Goal: Task Accomplishment & Management: Complete application form

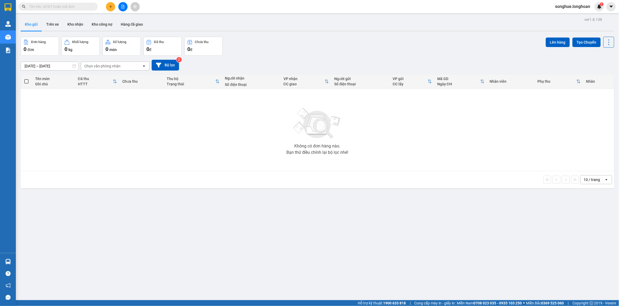
click at [50, 7] on input "text" at bounding box center [60, 7] width 62 height 6
paste input "077 5224867"
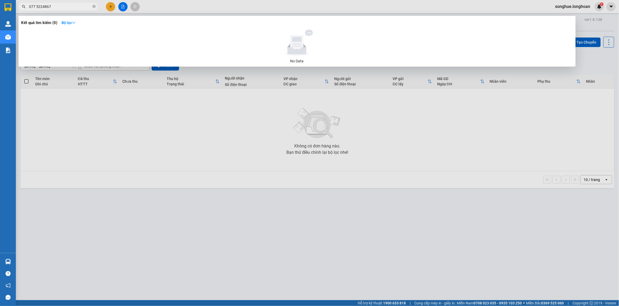
click at [36, 7] on input "077 5224867" at bounding box center [60, 7] width 62 height 6
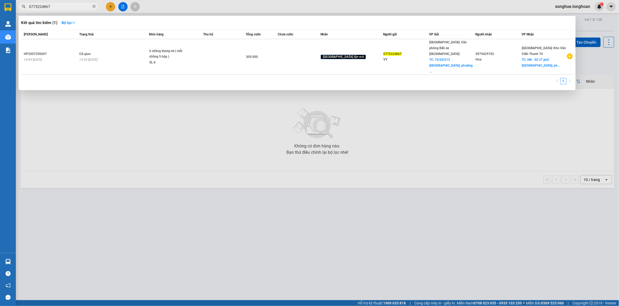
type input "0775224867"
click at [95, 7] on icon "close-circle" at bounding box center [93, 6] width 3 height 3
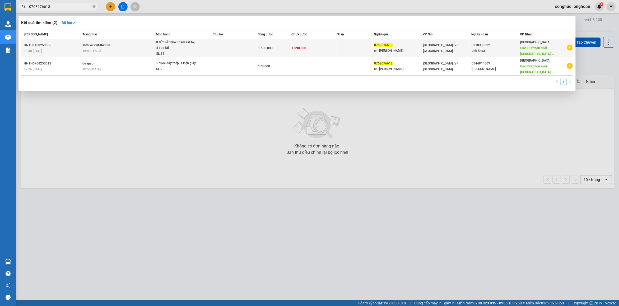
type input "0768676613"
click at [121, 51] on div "18:00 [DATE]" at bounding box center [118, 51] width 73 height 6
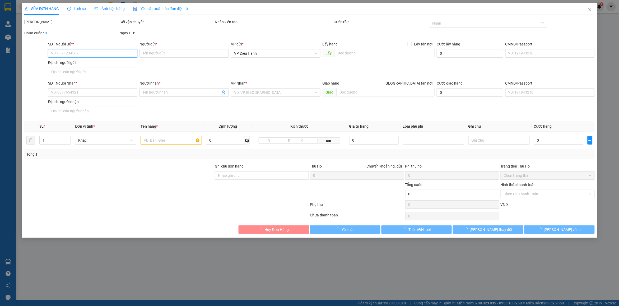
type input "0768676613"
type input "chị [PERSON_NAME]"
type input "0918393822"
type input "anh khoa"
type input "thôn suối [GEOGRAPHIC_DATA] [GEOGRAPHIC_DATA] ( trạm biến áp 220kw [GEOGRAPHIC_…"
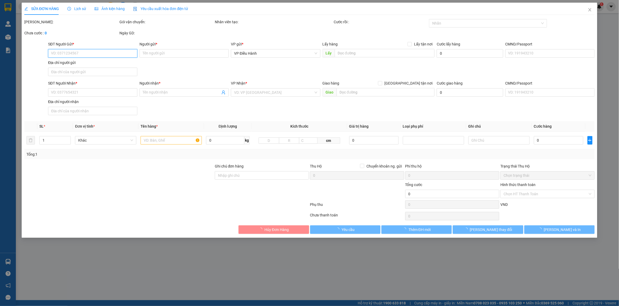
type input "1.590.000"
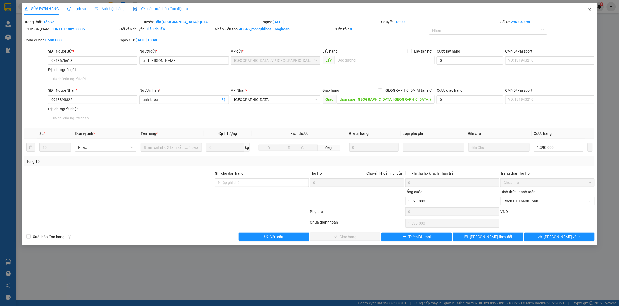
click at [592, 11] on icon "close" at bounding box center [590, 10] width 4 height 4
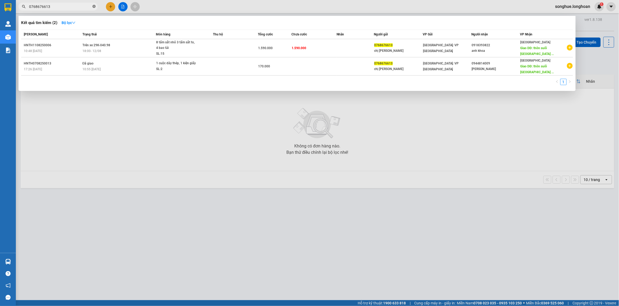
click at [94, 7] on icon "close-circle" at bounding box center [93, 6] width 3 height 3
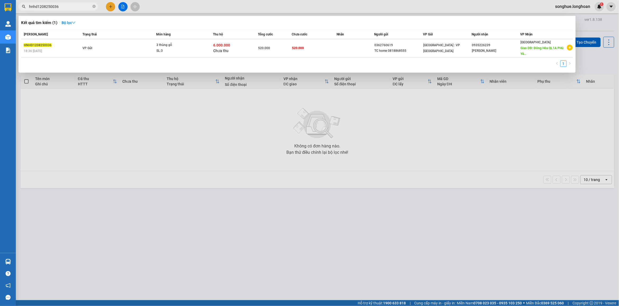
click at [68, 7] on input "hnhd1208250036" at bounding box center [60, 7] width 62 height 6
type input "hnhd1208250036"
click at [94, 7] on icon "close-circle" at bounding box center [93, 6] width 3 height 3
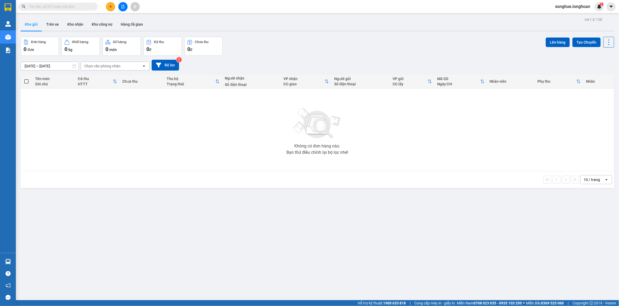
paste input "0904049252"
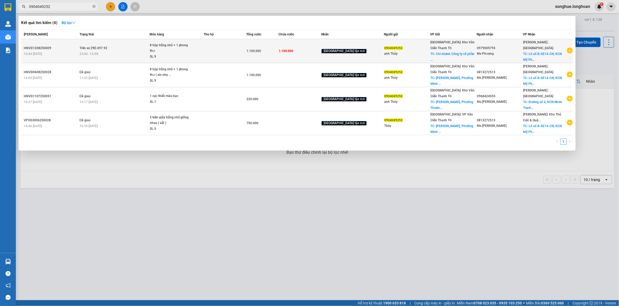
type input "0904049252"
click at [259, 50] on td "1.100.000" at bounding box center [263, 51] width 32 height 24
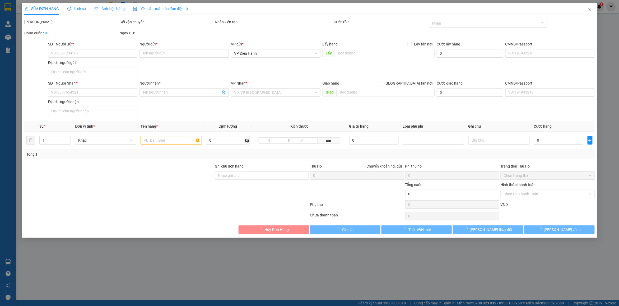
type input "0904049252"
type input "anh Thủy"
checkbox input "true"
type input "Chi nhánh Công ty cổ phần Tập đoàn khoáng sản và Thương mại VQB tại [GEOGRAPHIC…"
type input "0979005793"
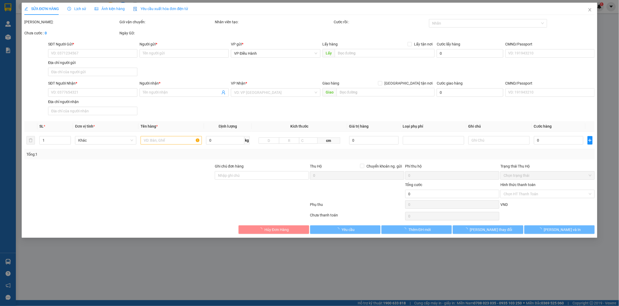
type input "Ms Phượng"
checkbox input "true"
type input "Lô số B-6E14-CN, [GEOGRAPHIC_DATA], [GEOGRAPHIC_DATA], [GEOGRAPHIC_DATA], tỉnh …"
type input "có vat"
type input "1.100.000"
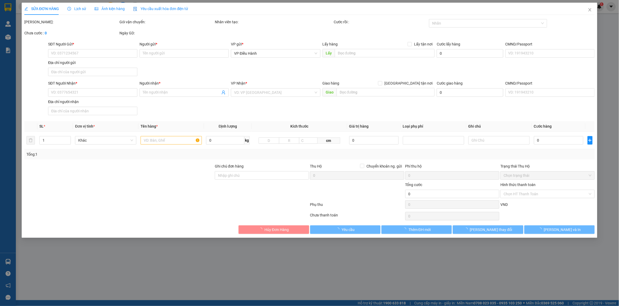
type input "1.100.000"
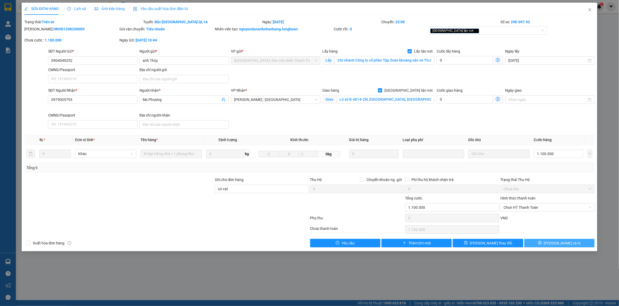
click at [572, 244] on button "[PERSON_NAME] và In" at bounding box center [560, 243] width 70 height 8
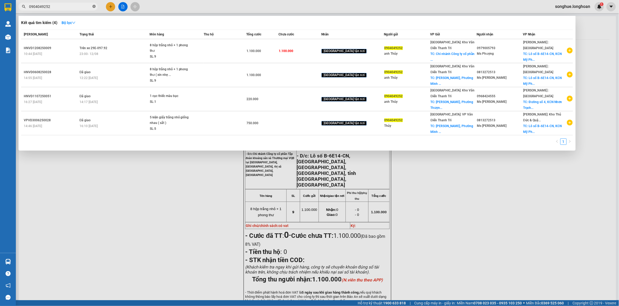
click at [95, 7] on icon "close-circle" at bounding box center [93, 6] width 3 height 3
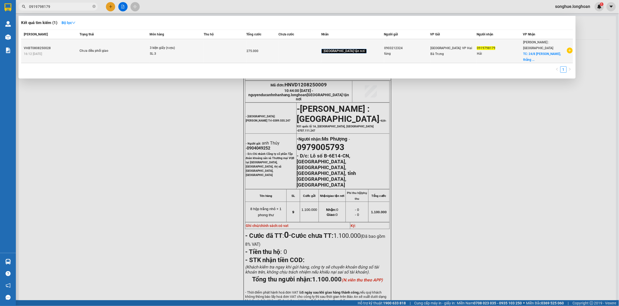
type input "0919798179"
click at [112, 49] on div "Chưa điều phối giao" at bounding box center [100, 51] width 40 height 6
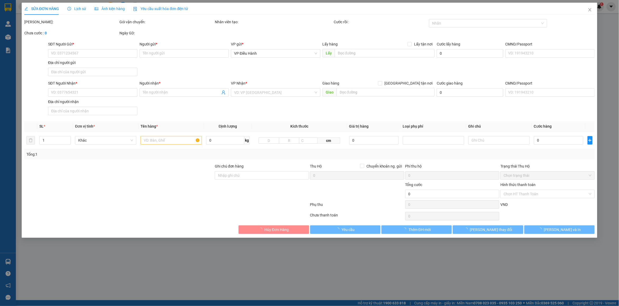
type input "0903212324"
type input "tùng"
type input "0919798179"
type input "Hải"
checkbox input "true"
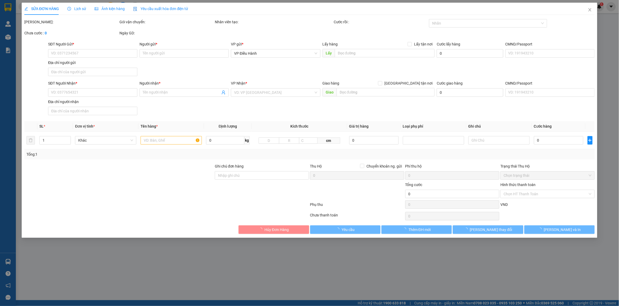
type input "24/8 [PERSON_NAME], thắng nhất, vũng tàu"
type input "275.000"
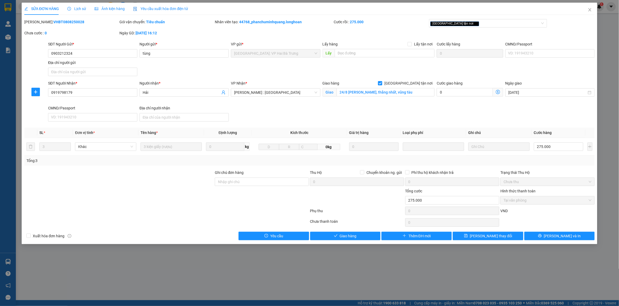
click at [80, 9] on span "Lịch sử" at bounding box center [76, 9] width 19 height 4
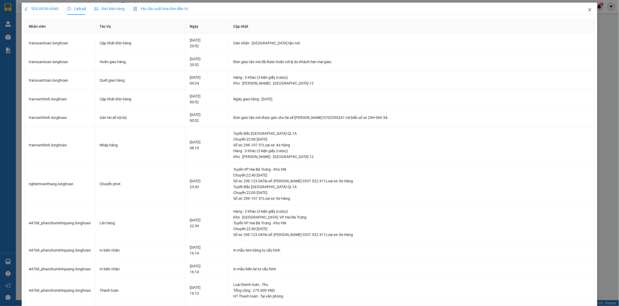
click at [588, 11] on icon "close" at bounding box center [590, 10] width 4 height 4
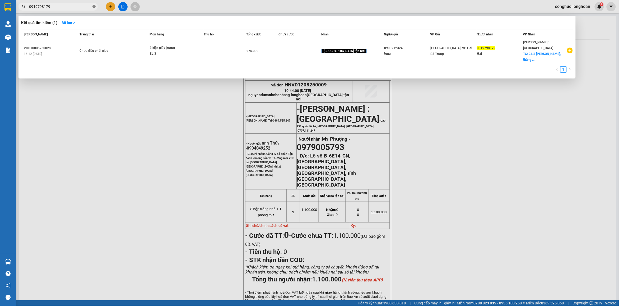
click at [95, 7] on icon "close-circle" at bounding box center [93, 6] width 3 height 3
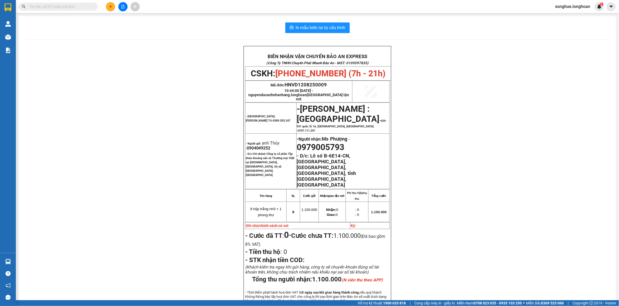
paste input "0948702587"
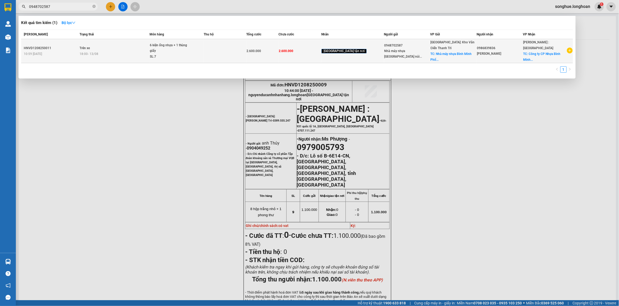
type input "0948702587"
click at [229, 50] on td at bounding box center [225, 51] width 43 height 24
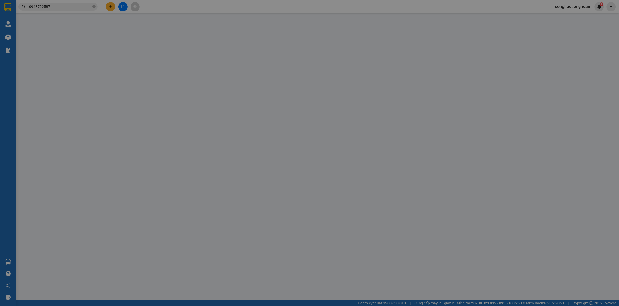
type input "0948702587"
type input "Nhà máy nhựa [GEOGRAPHIC_DATA] núi [GEOGRAPHIC_DATA]"
checkbox input "true"
type input "Nhà máy nhựa [GEOGRAPHIC_DATA] núi [GEOGRAPHIC_DATA]"
type input "0986839836"
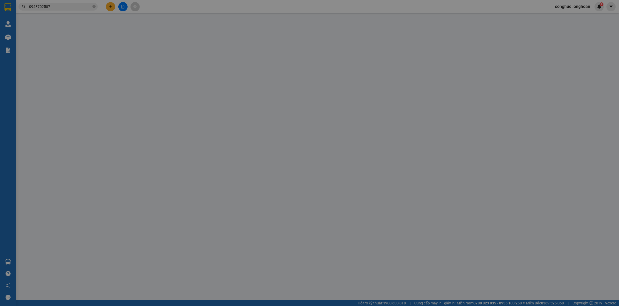
type input "[PERSON_NAME]"
checkbox input "true"
type input "Công ty CP Nhựa Bình Minh Số 07 Đường số 2, KCN Sóng Thần, Dĩ An, [GEOGRAPHIC_D…"
type input "hàng giao nguyên kiện, hư vỡ ko đền"
type input "2.600.000"
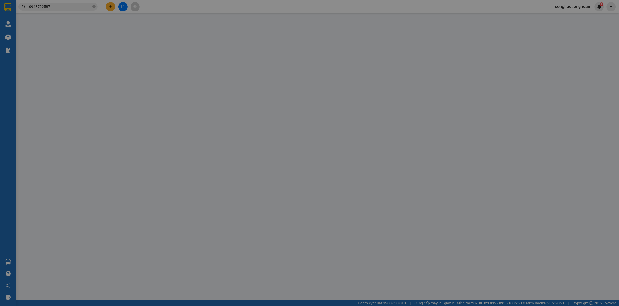
type input "2.600.000"
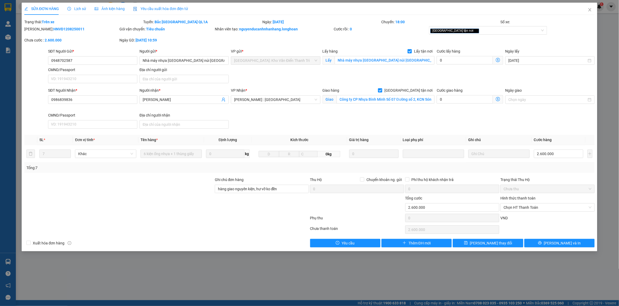
click at [85, 8] on div "SỬA ĐƠN HÀNG Lịch sử Ảnh kiện hàng Yêu cầu xuất hóa đơn điện tử" at bounding box center [106, 9] width 164 height 12
click at [82, 8] on span "Lịch sử" at bounding box center [76, 9] width 19 height 4
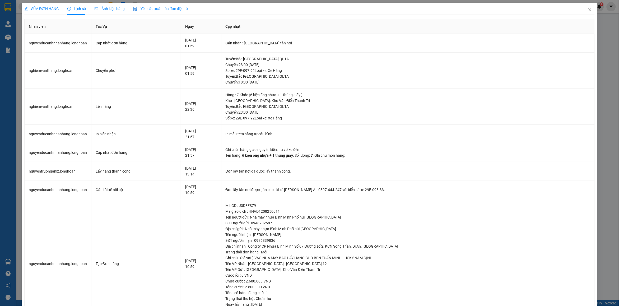
click at [50, 9] on span "SỬA ĐƠN HÀNG" at bounding box center [41, 9] width 35 height 4
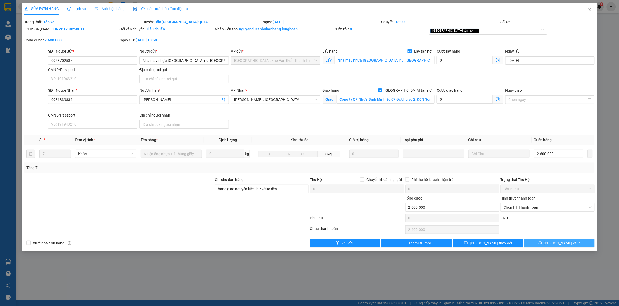
click at [568, 245] on span "[PERSON_NAME] và In" at bounding box center [562, 243] width 37 height 6
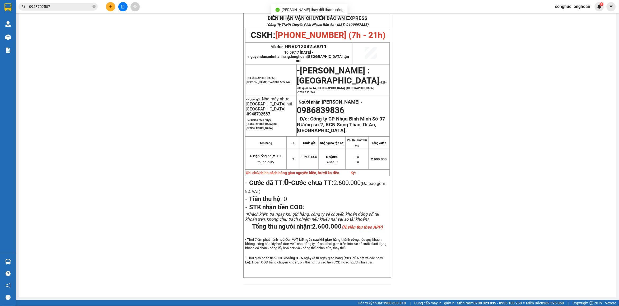
scroll to position [17, 0]
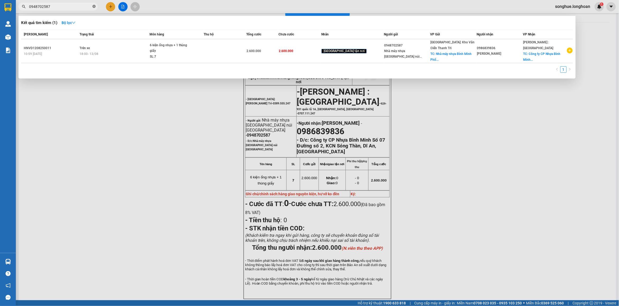
click at [94, 8] on icon "close-circle" at bounding box center [93, 6] width 3 height 3
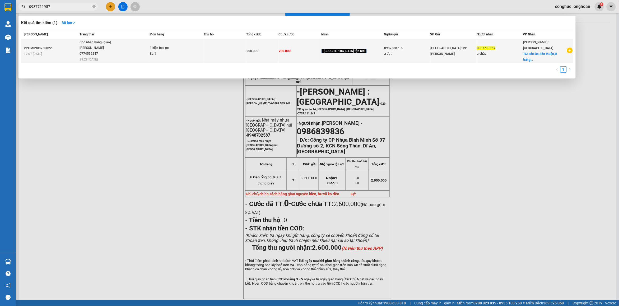
type input "0937711957"
click at [131, 60] on td "Chờ nhận hàng (giao) [PERSON_NAME] 0774555247 23:28 [DATE]" at bounding box center [113, 51] width 71 height 24
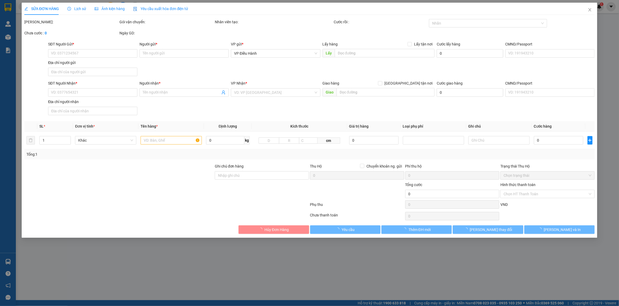
type input "0987688716"
type input "a đạt"
type input "0937711957"
type input "a châu"
checkbox input "true"
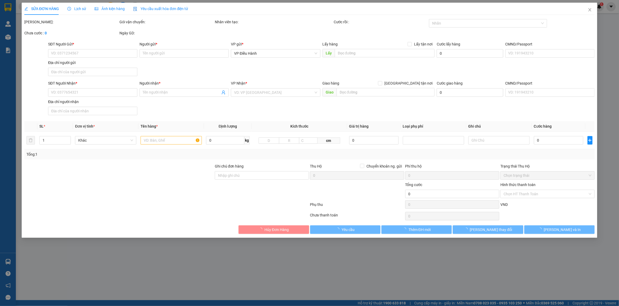
type input "sóc lào,đôn thuận,[GEOGRAPHIC_DATA],[GEOGRAPHIC_DATA]"
type input "200.000"
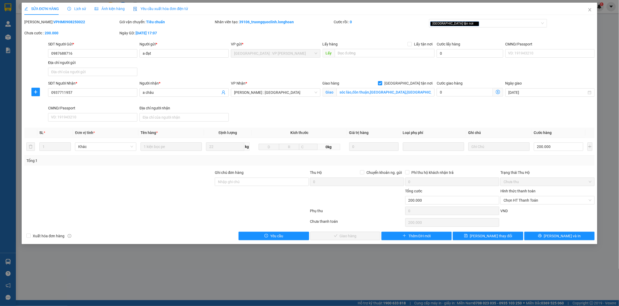
click at [84, 7] on span "Lịch sử" at bounding box center [76, 9] width 19 height 4
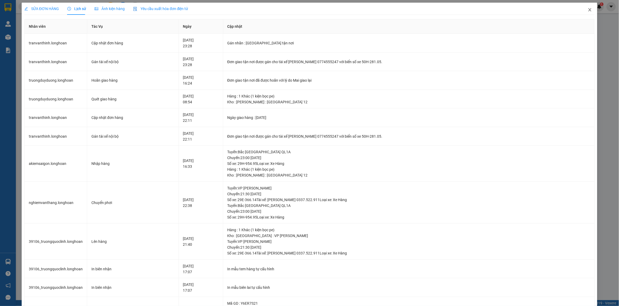
click at [588, 9] on icon "close" at bounding box center [590, 10] width 4 height 4
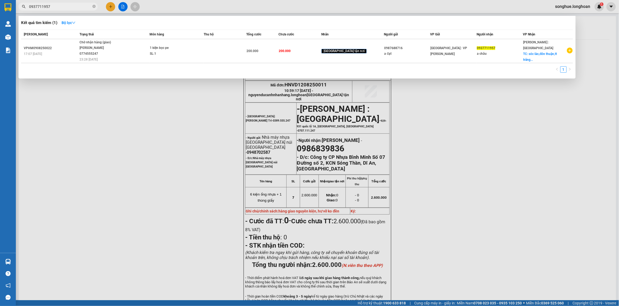
click at [96, 5] on span "0937711957" at bounding box center [57, 7] width 79 height 8
click at [95, 6] on icon "close-circle" at bounding box center [93, 6] width 3 height 3
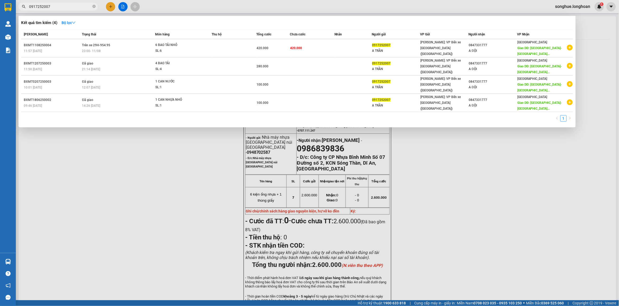
type input "0917252007"
